Goal: Navigation & Orientation: Find specific page/section

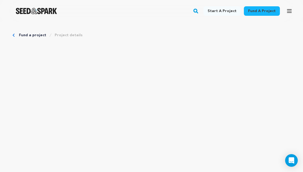
scroll to position [128, 0]
click at [289, 10] on icon "button" at bounding box center [290, 11] width 6 height 6
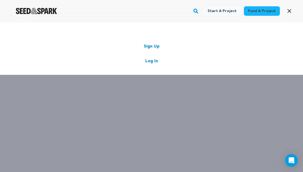
click at [158, 62] on link "Log In" at bounding box center [152, 61] width 13 height 6
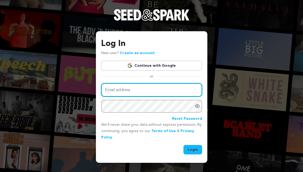
type input "jessalyn.waldron@gmail.com"
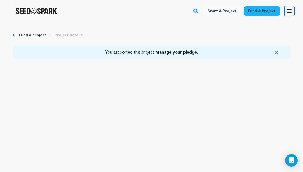
click at [288, 12] on icon "button" at bounding box center [290, 11] width 6 height 6
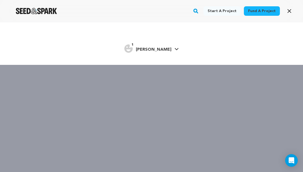
click at [166, 51] on link "1 [PERSON_NAME] [PERSON_NAME]" at bounding box center [151, 47] width 54 height 9
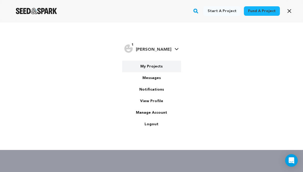
click at [157, 67] on link "My Projects" at bounding box center [151, 67] width 59 height 12
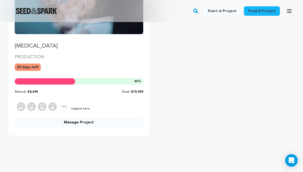
scroll to position [113, 0]
